Goal: Information Seeking & Learning: Find specific fact

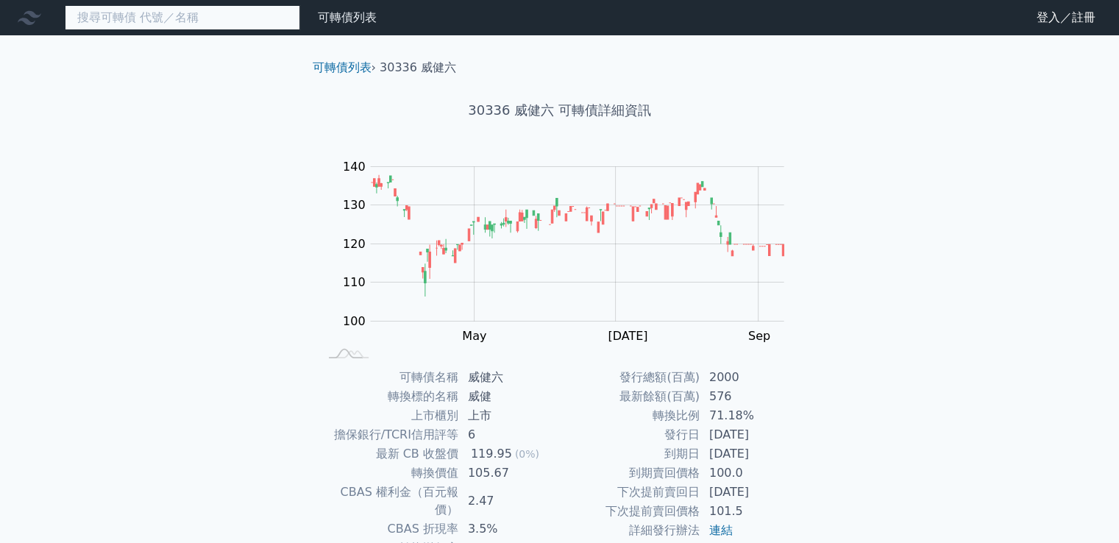
click at [177, 21] on input at bounding box center [182, 17] width 235 height 25
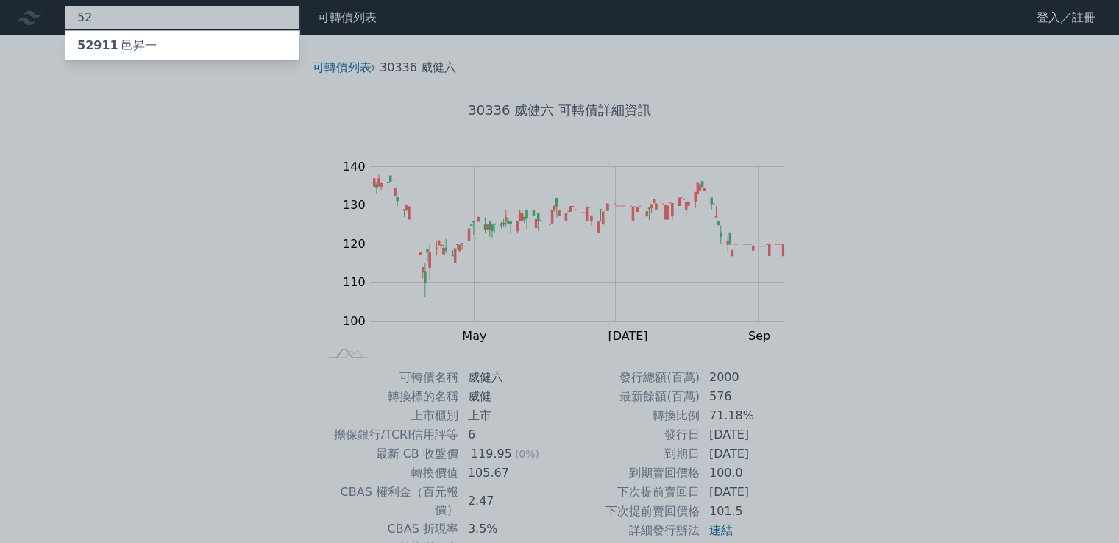
type input "5"
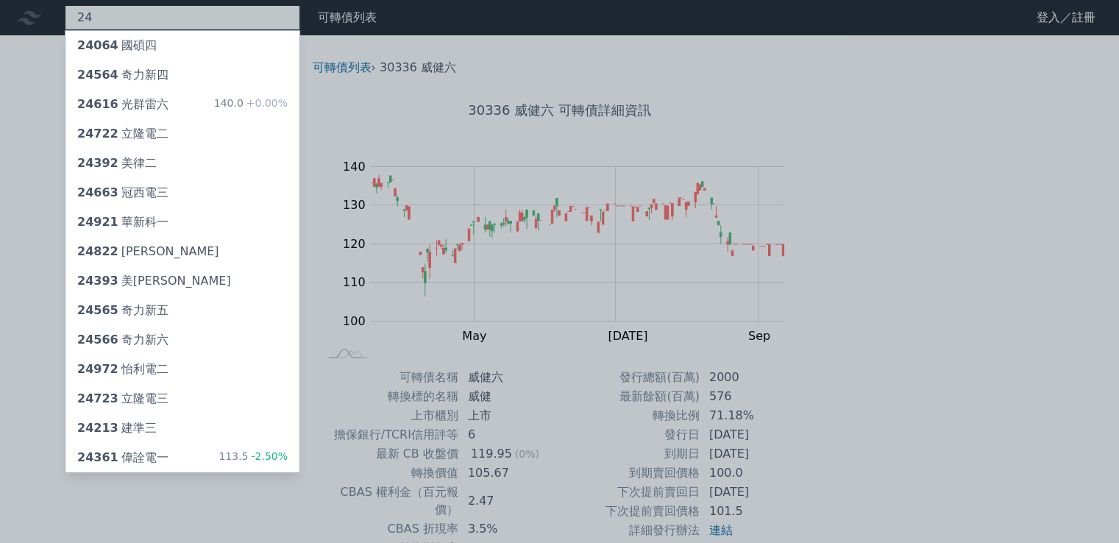
type input "2"
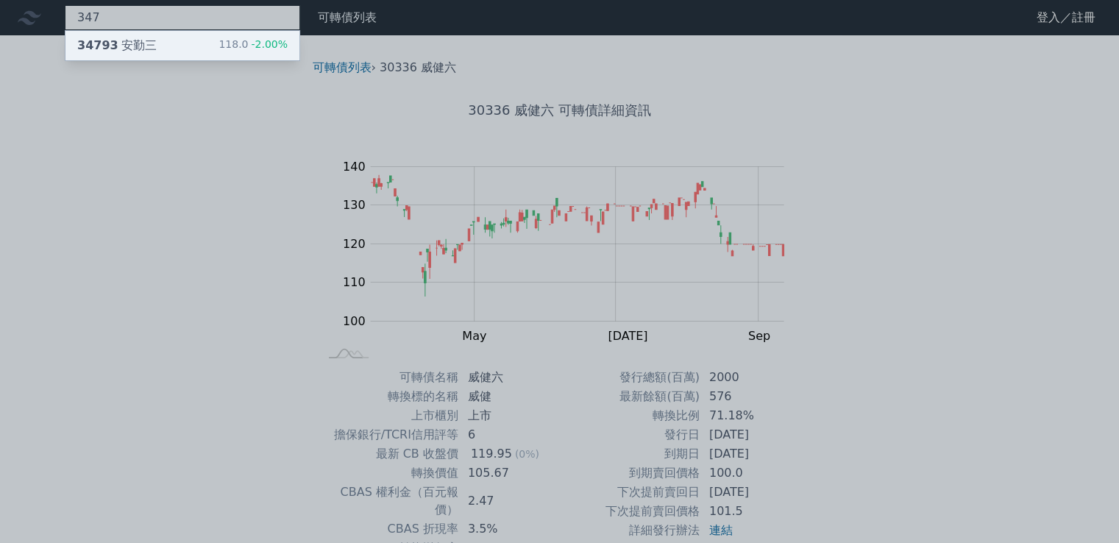
type input "347"
click at [99, 45] on span "34793" at bounding box center [97, 45] width 41 height 14
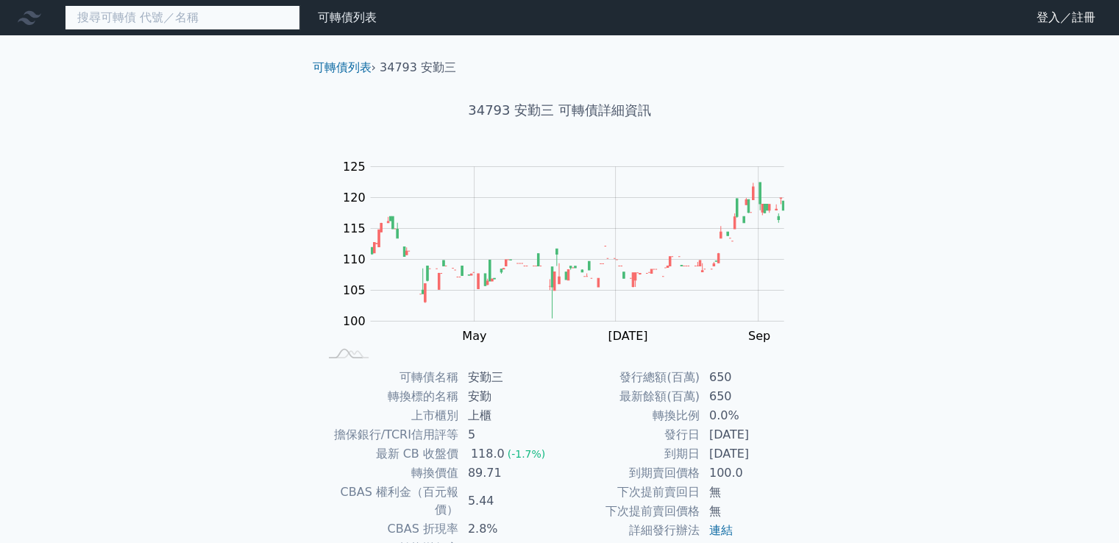
click at [118, 15] on input at bounding box center [182, 17] width 235 height 25
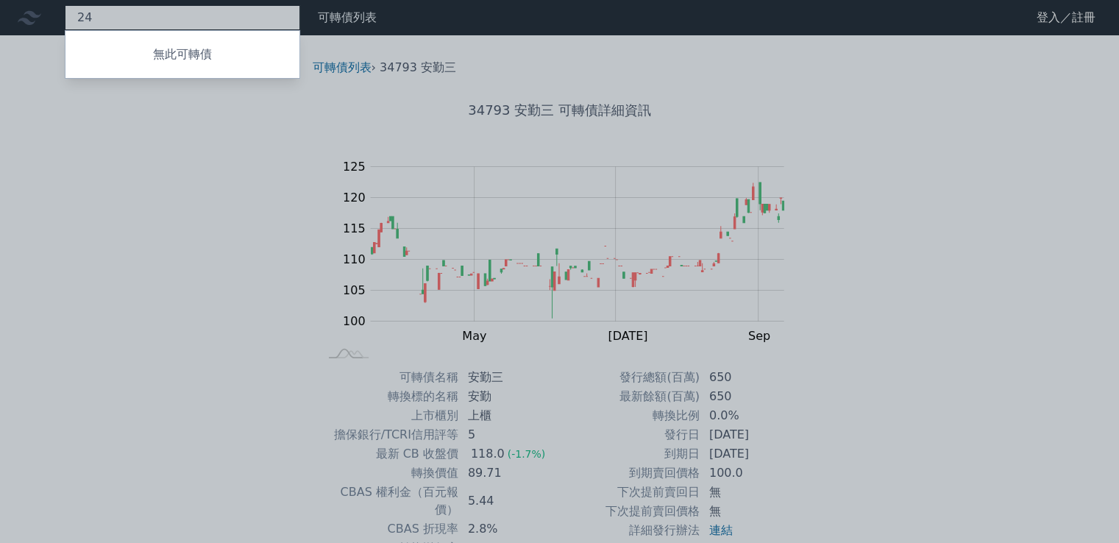
type input "2"
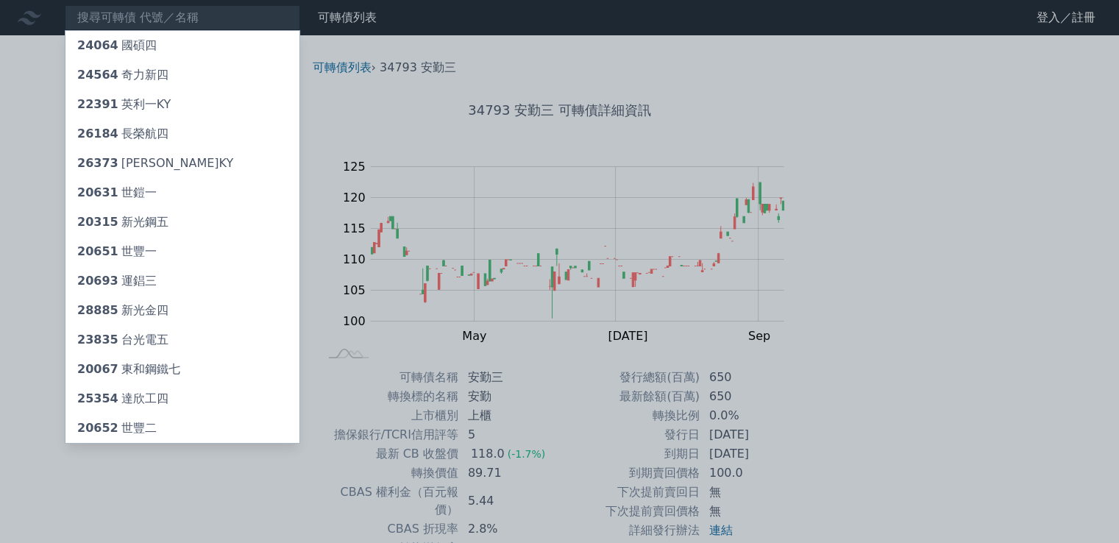
click at [11, 113] on div at bounding box center [559, 271] width 1119 height 543
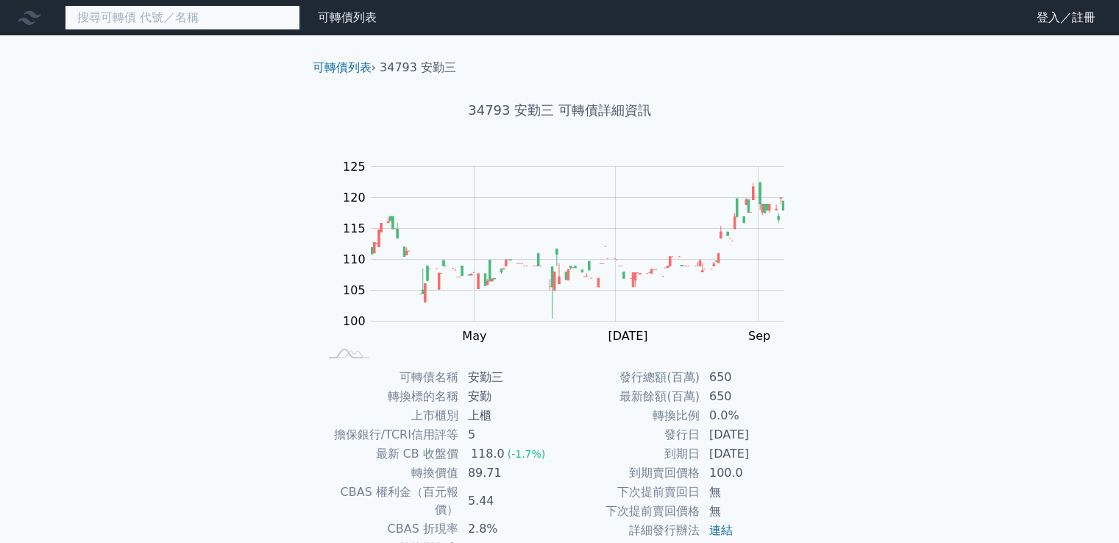
click at [235, 27] on input at bounding box center [182, 17] width 235 height 25
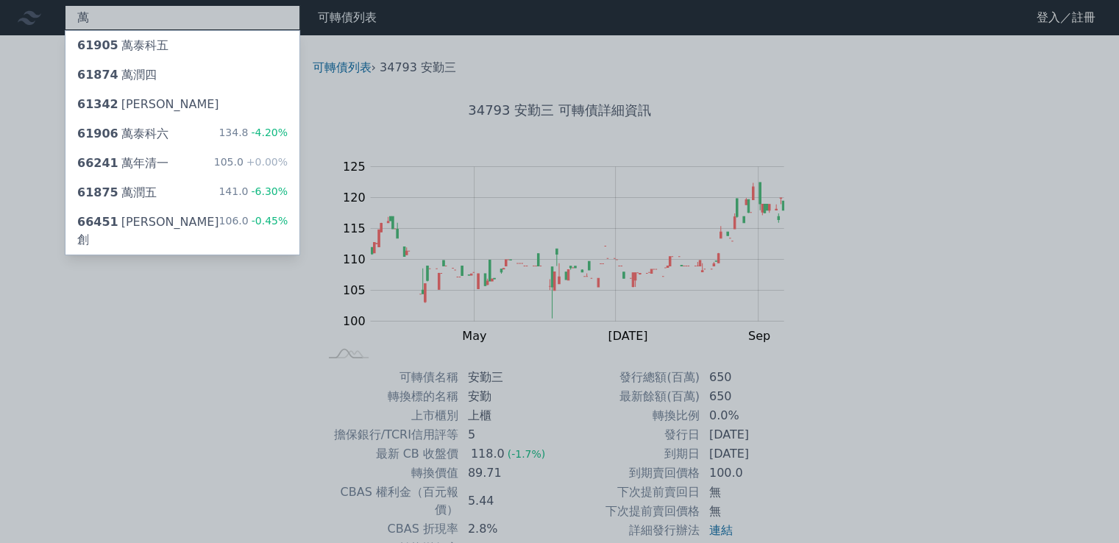
type input "萬"
click at [145, 16] on div at bounding box center [559, 271] width 1119 height 543
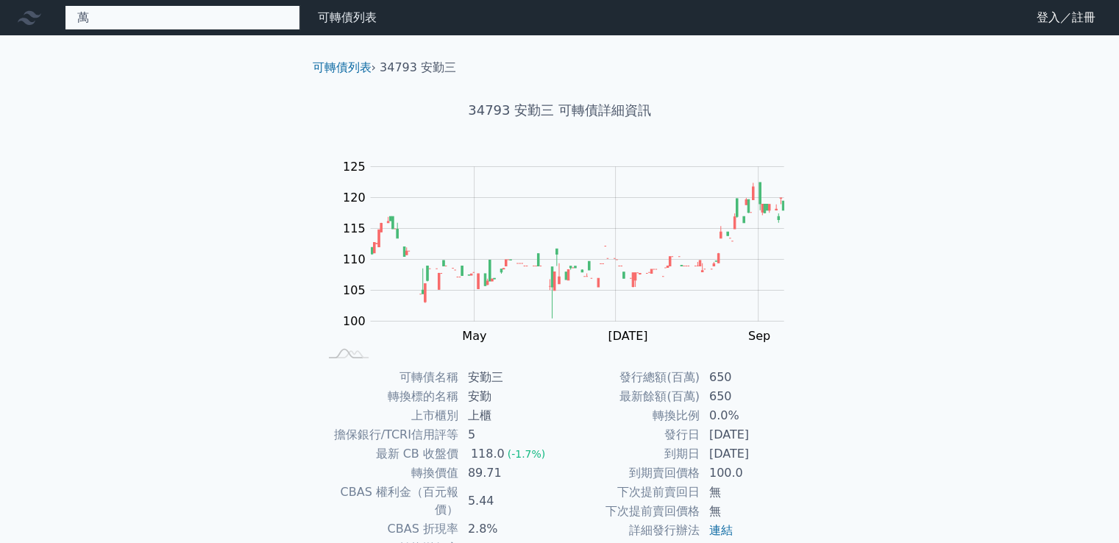
click at [146, 16] on div "萬 61905 萬泰科五 61874 萬潤四 61342 萬旭二 61906 萬泰科六 134.8 -4.20% 66241 萬年清一 105.0 +0.00…" at bounding box center [182, 17] width 235 height 25
click at [259, 18] on input at bounding box center [182, 17] width 235 height 25
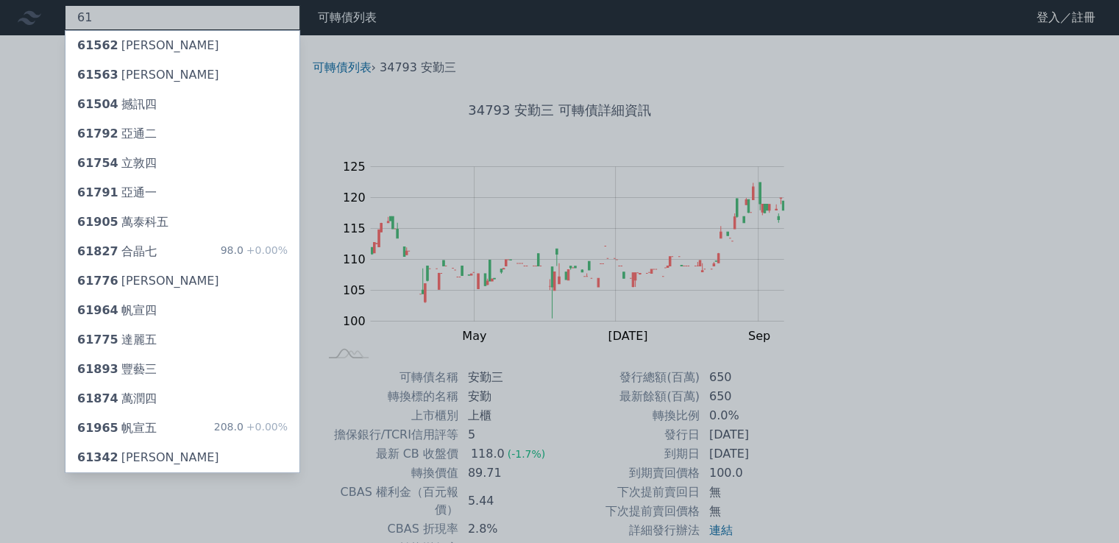
type input "6"
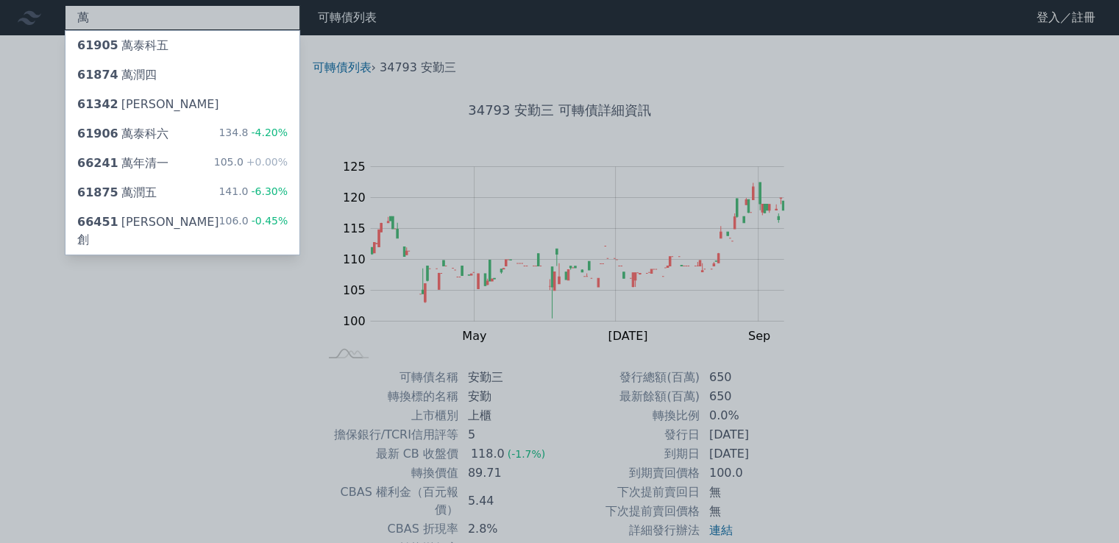
type input "萬"
click at [139, 17] on div at bounding box center [559, 271] width 1119 height 543
click at [139, 17] on div "萬 61905 萬泰科五 61874 萬潤四 61342 萬旭二 61906 萬泰科六 134.8 -4.20% 66241 萬年清一 105.0 +0.00…" at bounding box center [182, 17] width 235 height 25
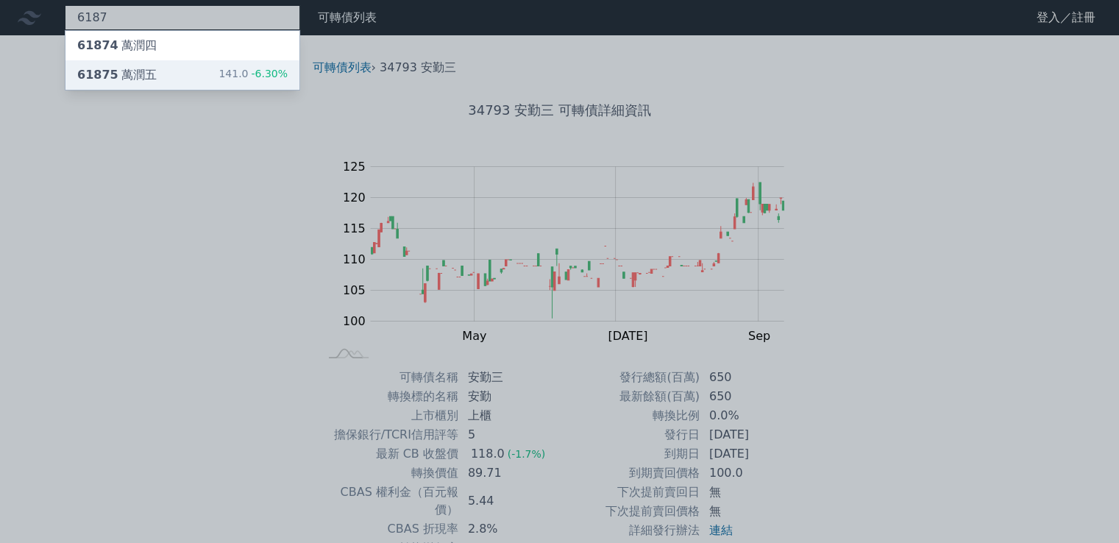
type input "6187"
click at [156, 77] on div "61875 萬潤五 141.0 -6.30%" at bounding box center [182, 74] width 234 height 29
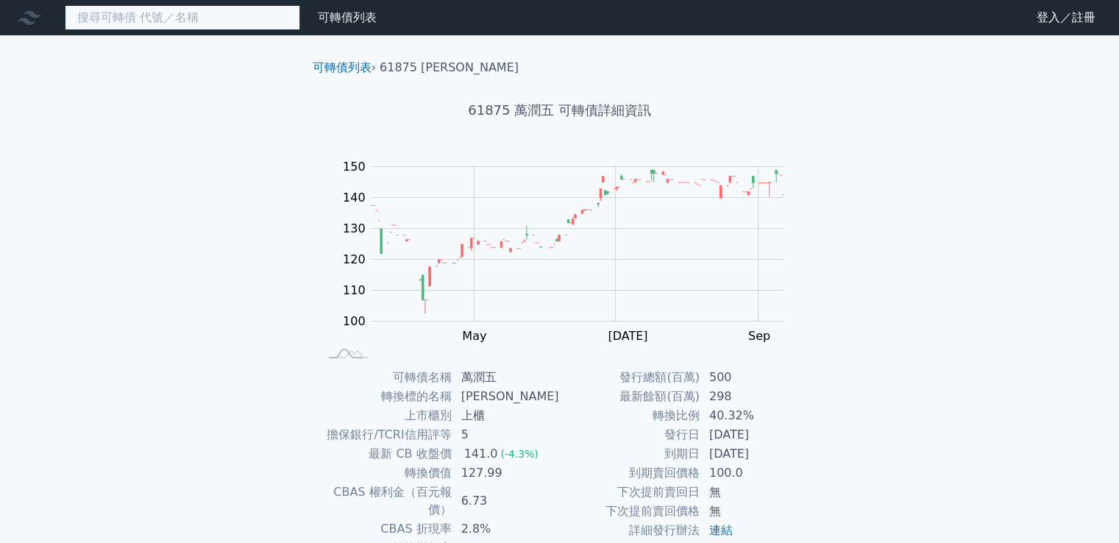
click at [248, 7] on input at bounding box center [182, 17] width 235 height 25
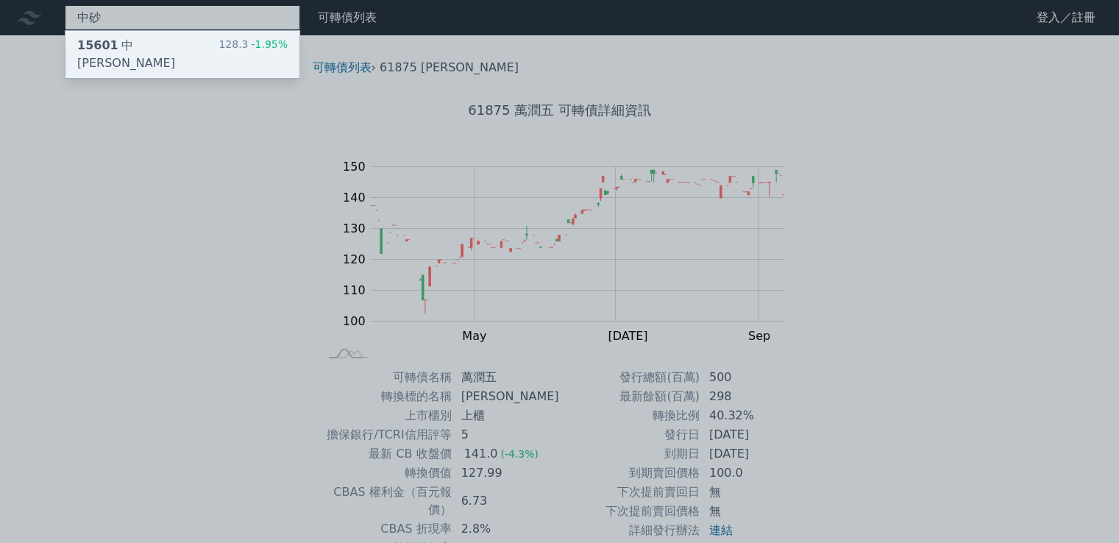
type input "中砂"
click at [87, 49] on span "15601" at bounding box center [97, 45] width 41 height 14
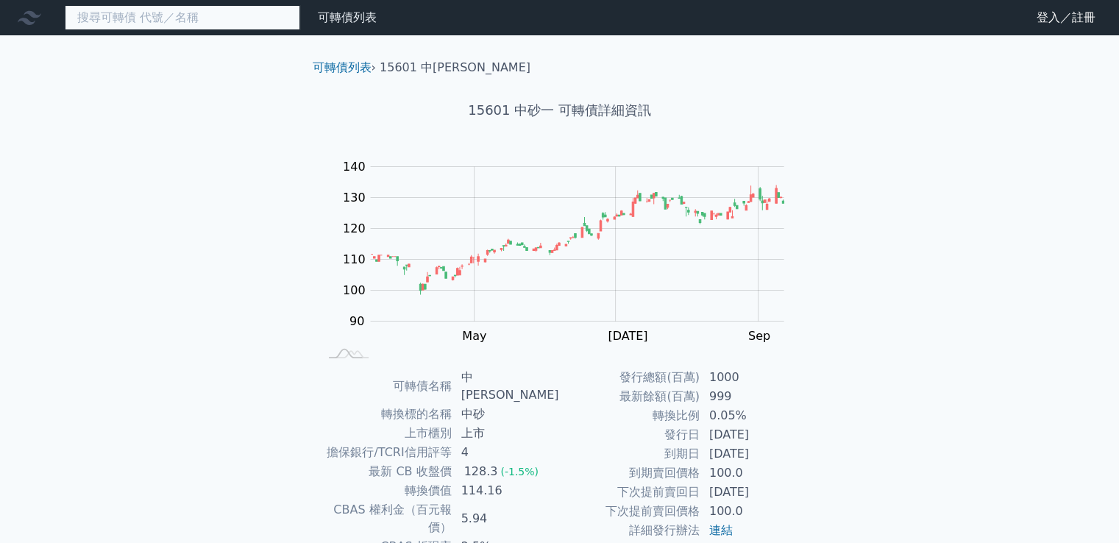
click at [197, 21] on input at bounding box center [182, 17] width 235 height 25
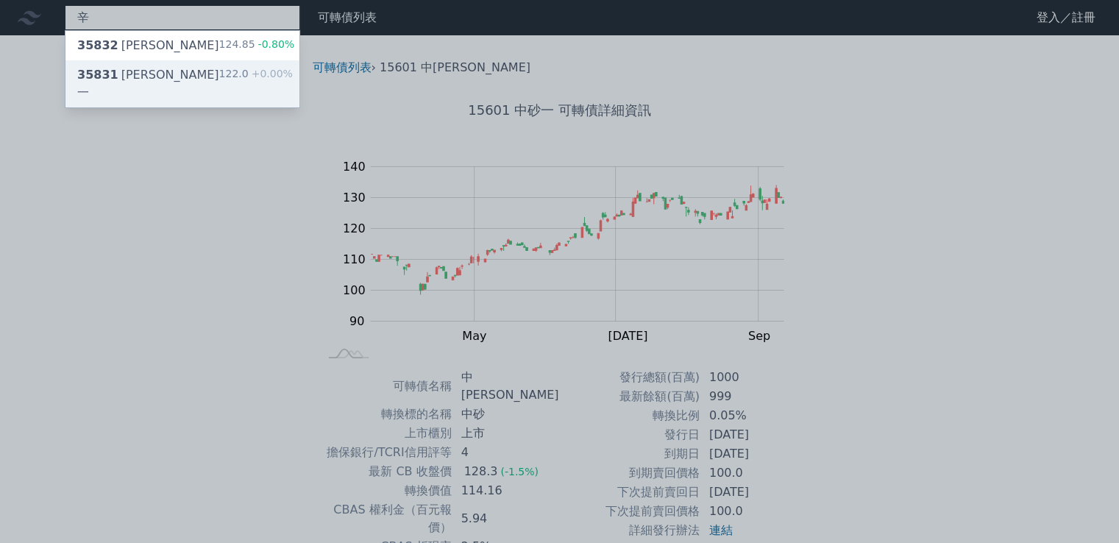
type input "辛"
click at [124, 80] on div "35831 辛耘一" at bounding box center [148, 83] width 142 height 35
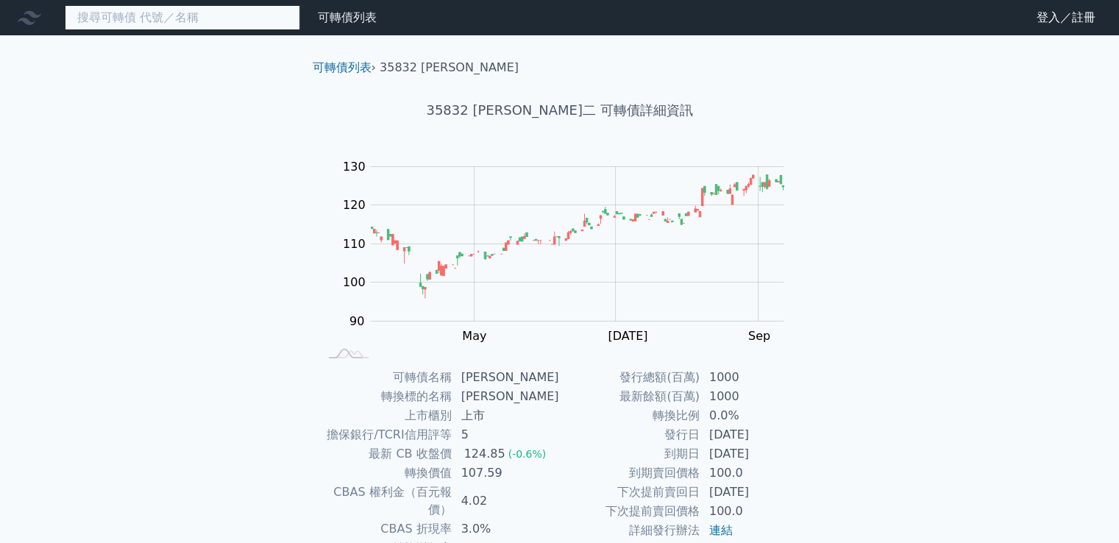
click at [174, 22] on input at bounding box center [182, 17] width 235 height 25
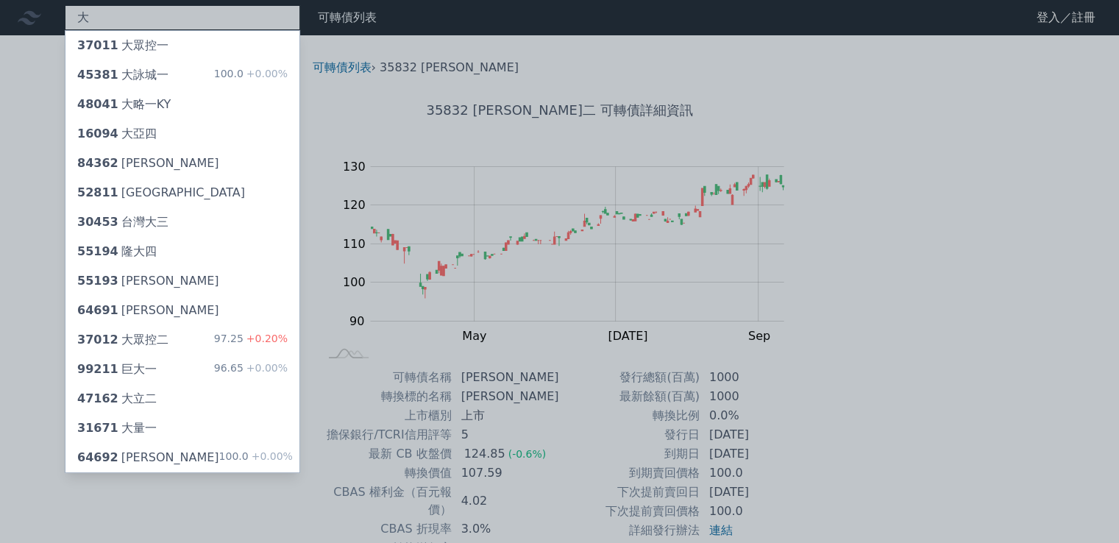
type input "大"
click at [149, 13] on div at bounding box center [559, 271] width 1119 height 543
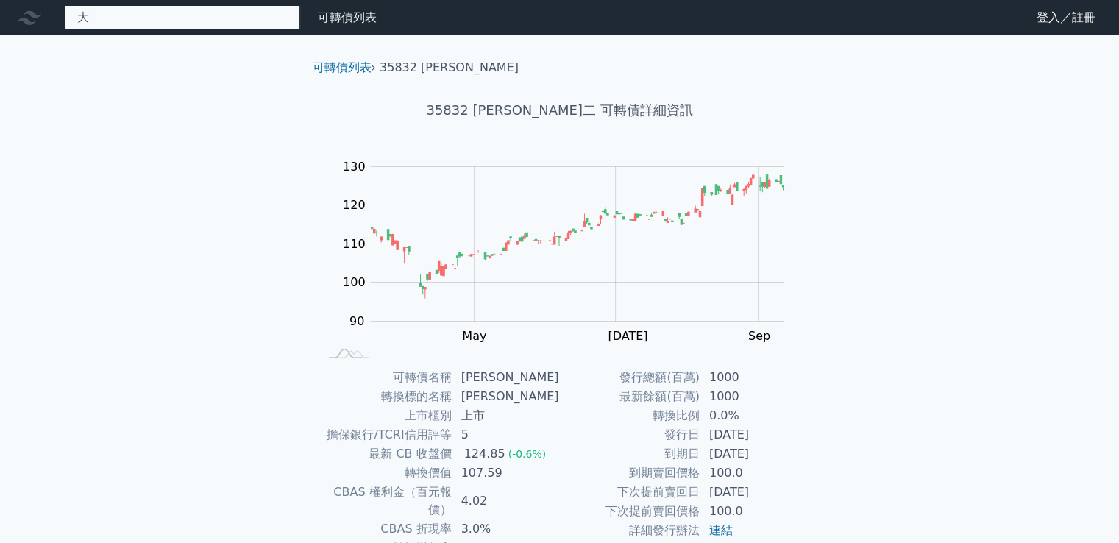
click at [149, 13] on div "大 37011 大眾控一 45381 大詠城一 100.0 +0.00% 48041 大略一KY 16094 大亞四 84362 大江二 52811 大峽谷一…" at bounding box center [182, 17] width 235 height 25
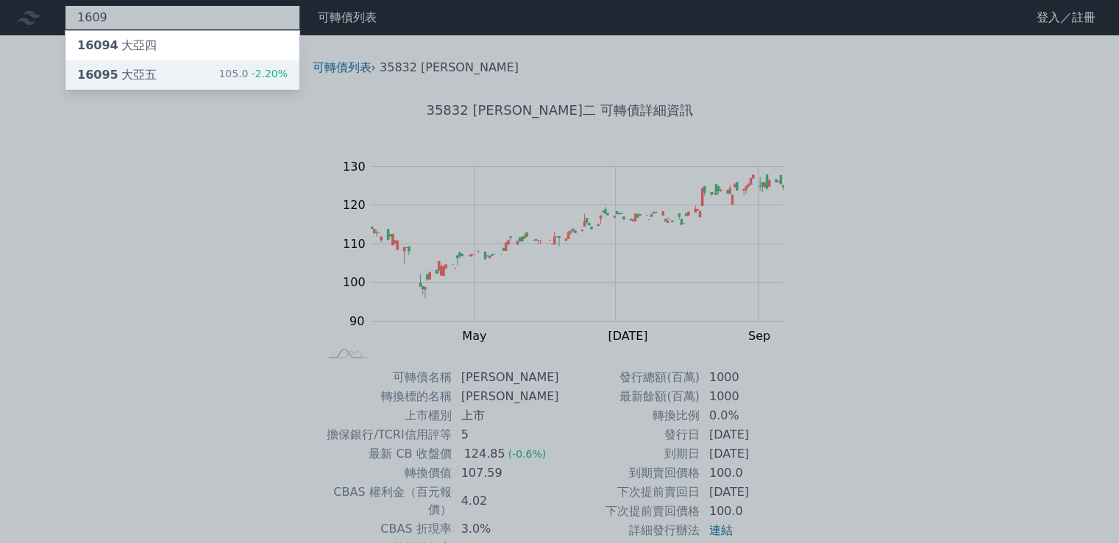
type input "1609"
click at [131, 79] on div "16095 大亞五" at bounding box center [116, 75] width 79 height 18
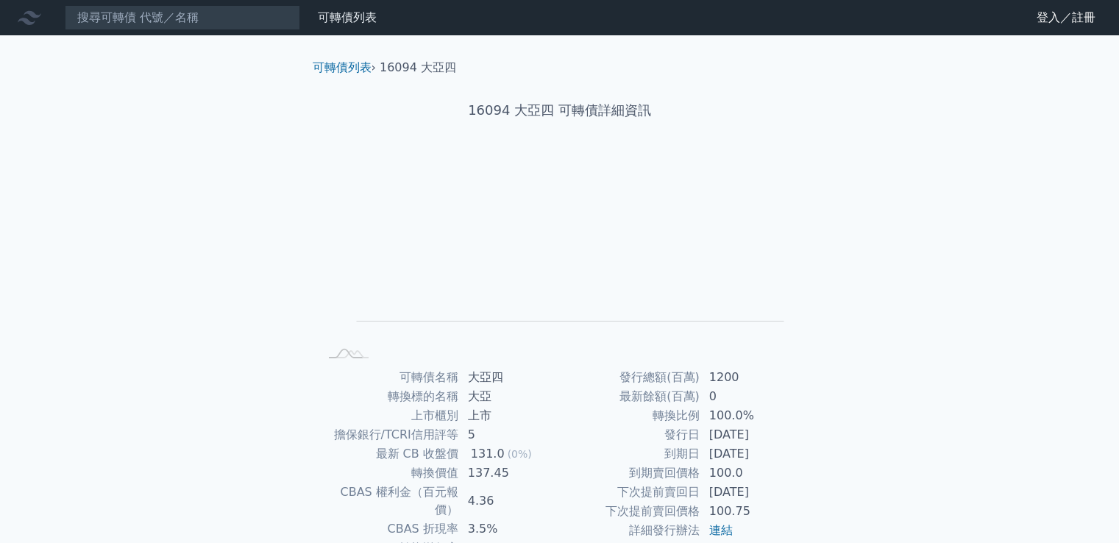
scroll to position [138, 0]
